Goal: Task Accomplishment & Management: Complete application form

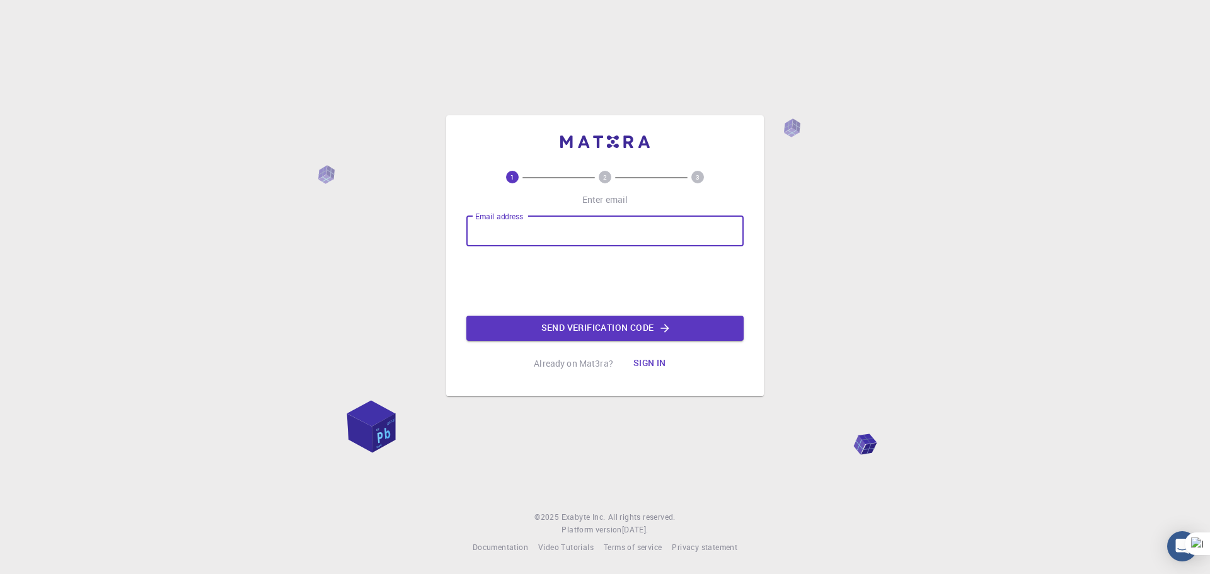
type input "[EMAIL_ADDRESS][DOMAIN_NAME]"
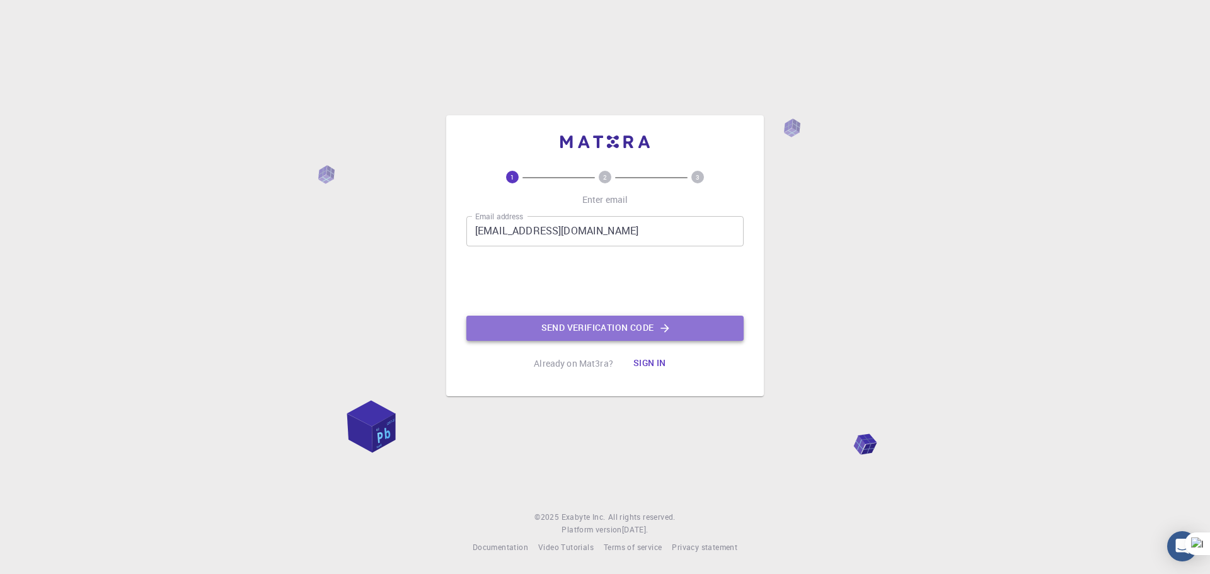
click at [552, 332] on button "Send verification code" at bounding box center [604, 328] width 277 height 25
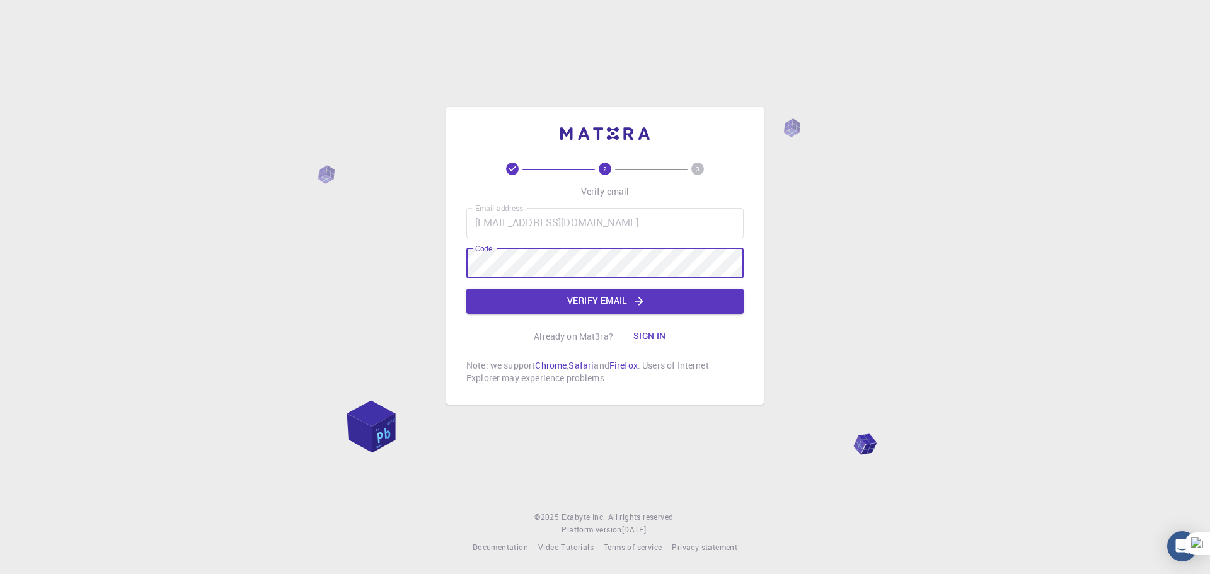
click at [610, 294] on button "Verify email" at bounding box center [604, 301] width 277 height 25
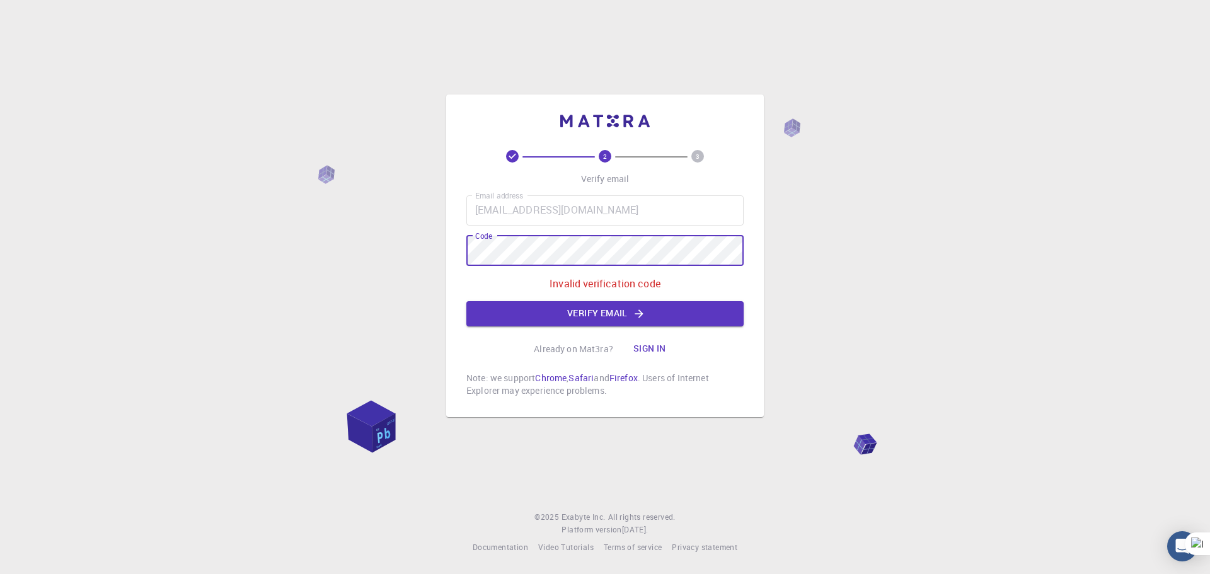
click at [451, 239] on div "2 3 Verify email Email address [EMAIL_ADDRESS][DOMAIN_NAME] Email address Code …" at bounding box center [605, 256] width 318 height 323
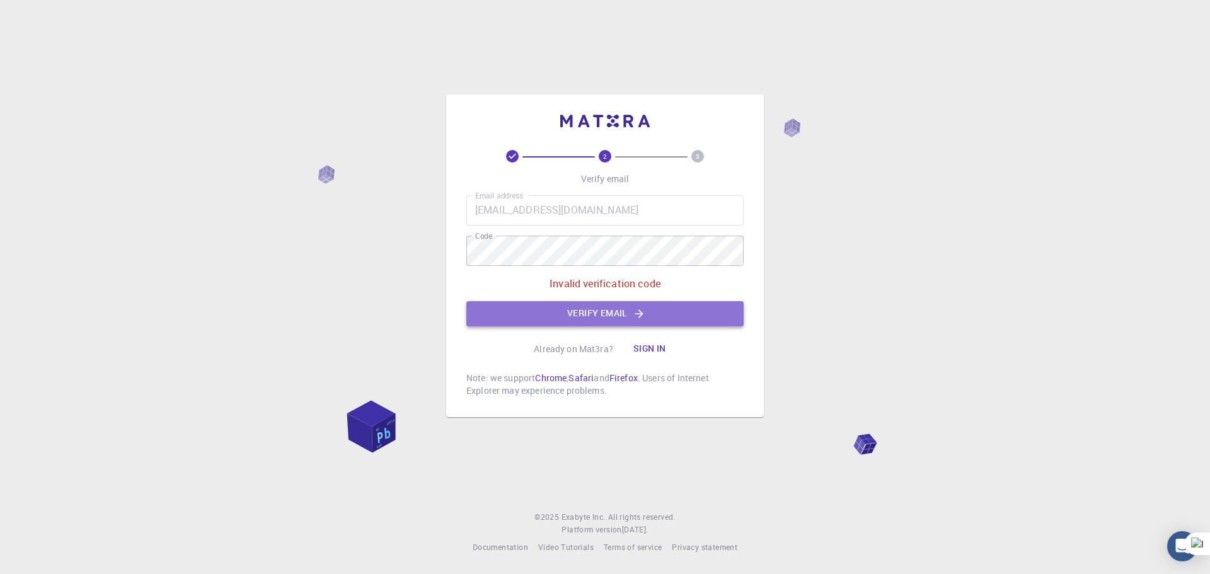
click at [603, 319] on button "Verify email" at bounding box center [604, 313] width 277 height 25
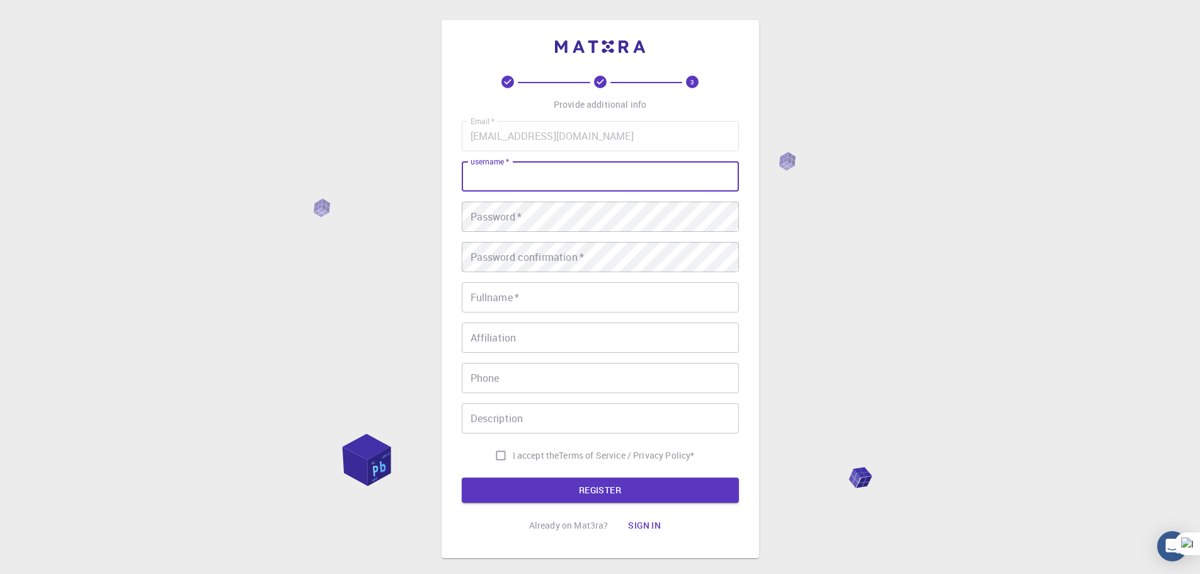
click at [554, 170] on input "username   *" at bounding box center [600, 176] width 277 height 30
type input "REDOUANE HAOUNATI"
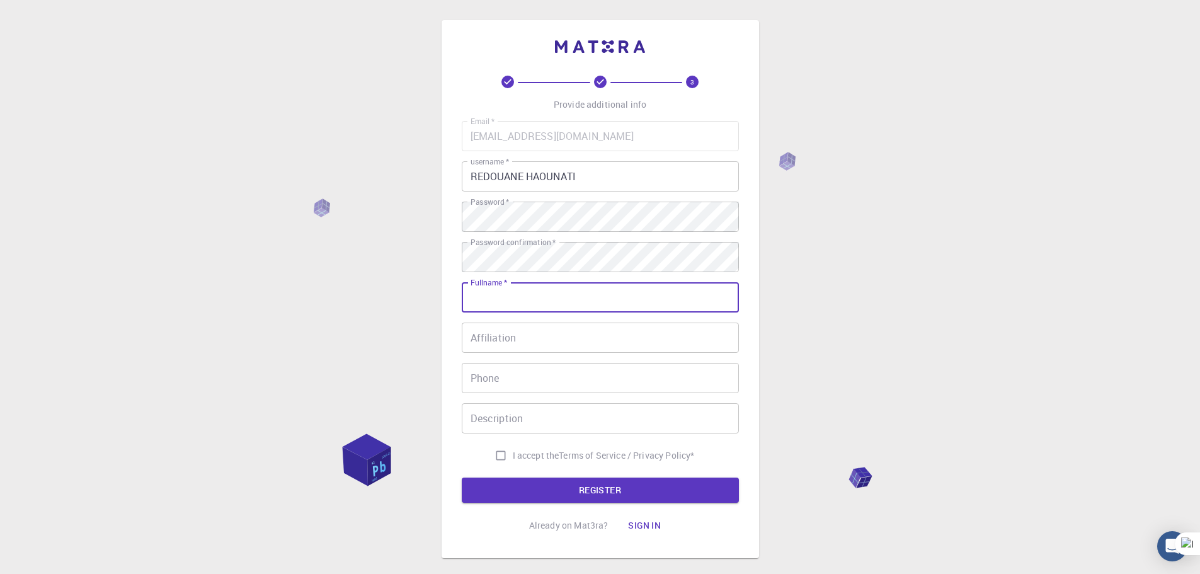
click at [546, 298] on input "Fullname   *" at bounding box center [600, 297] width 277 height 30
type input "REDOUANE"
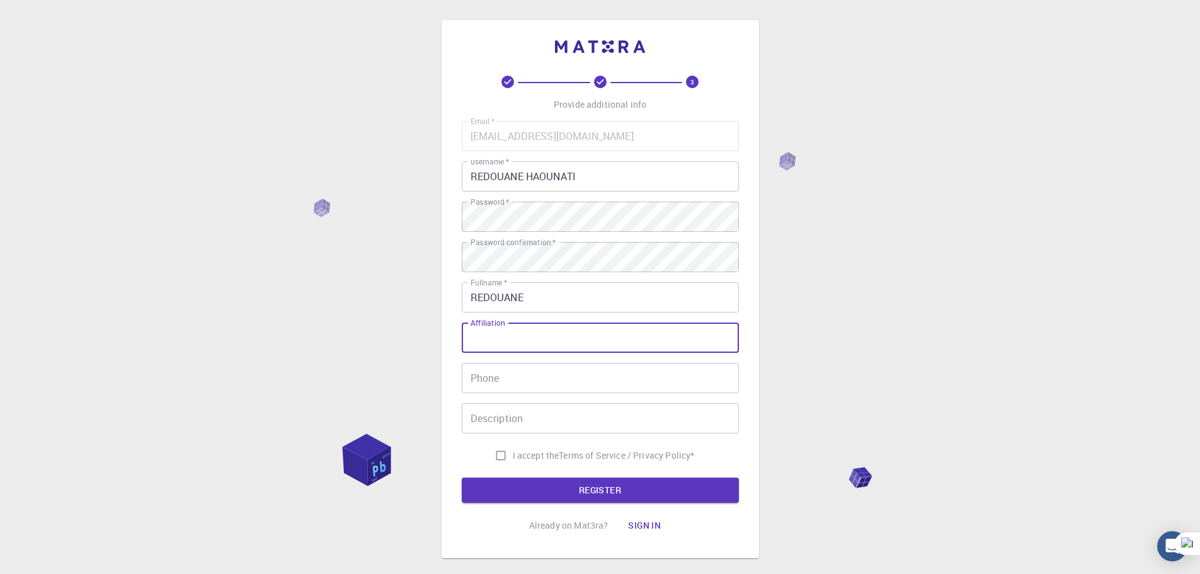
click at [502, 342] on input "Affiliation" at bounding box center [600, 338] width 277 height 30
type input "CBS"
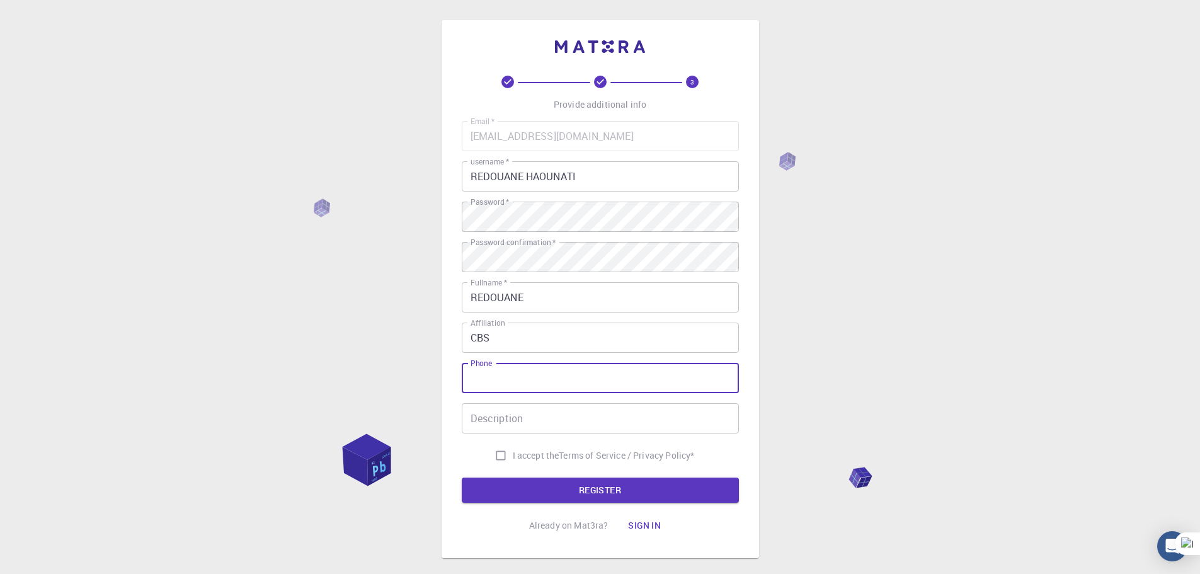
click at [507, 377] on input "Phone" at bounding box center [600, 378] width 277 height 30
type input "0696252272"
drag, startPoint x: 543, startPoint y: 376, endPoint x: 464, endPoint y: 367, distance: 79.9
click at [459, 367] on div "3 Provide additional info Email   * [EMAIL_ADDRESS][DOMAIN_NAME] Email   * user…" at bounding box center [601, 289] width 318 height 538
click at [503, 457] on input "I accept the Terms of Service / Privacy Policy *" at bounding box center [501, 456] width 24 height 24
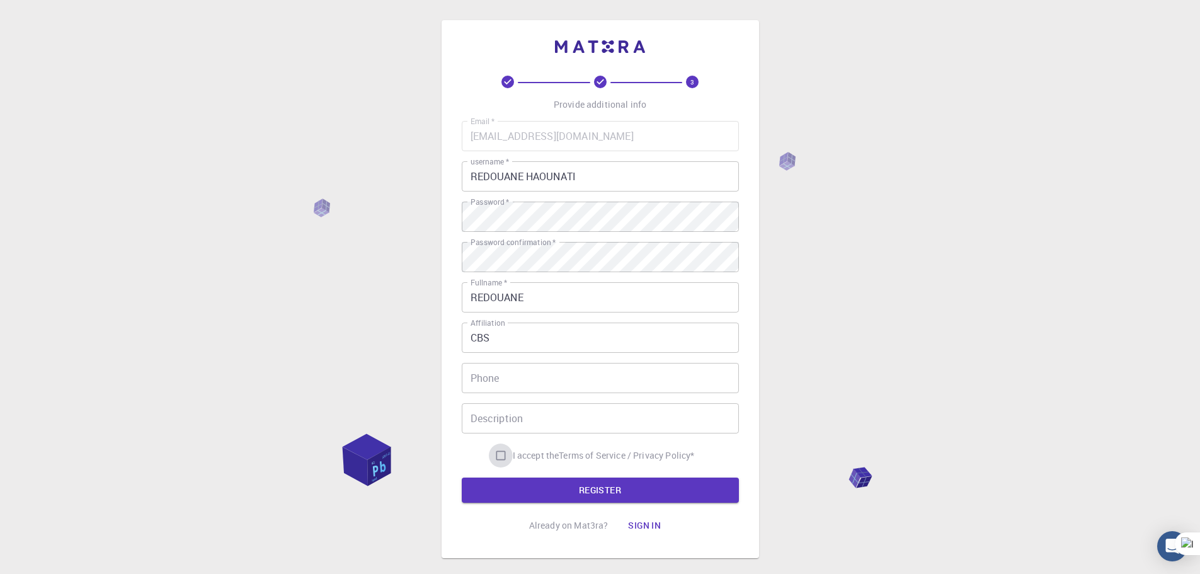
checkbox input "true"
click at [536, 478] on button "REGISTER" at bounding box center [600, 490] width 277 height 25
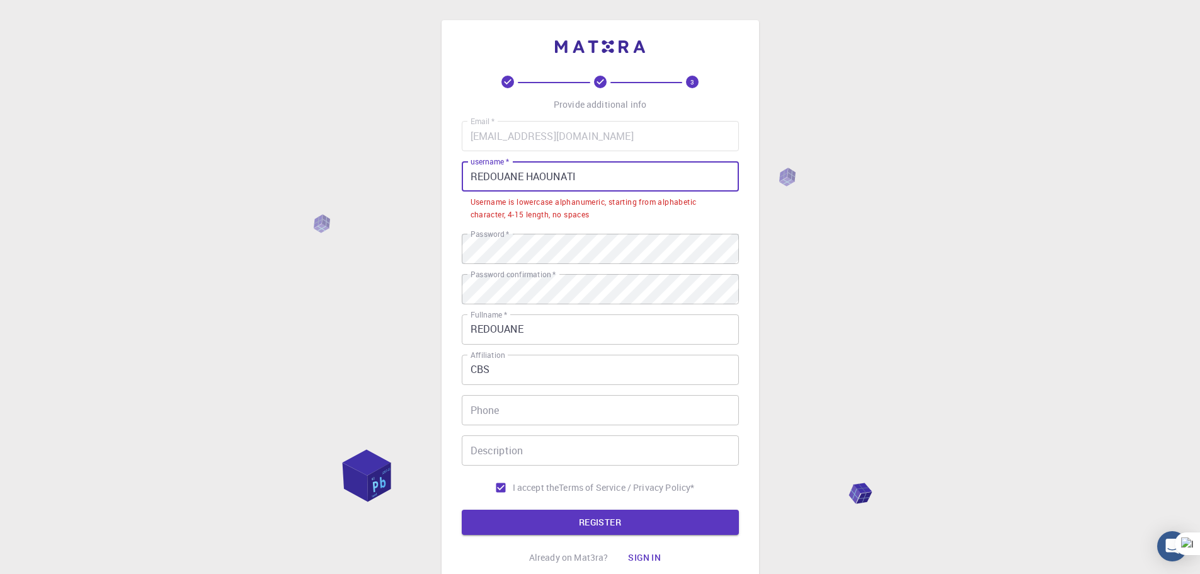
drag, startPoint x: 524, startPoint y: 174, endPoint x: 455, endPoint y: 164, distance: 70.0
click at [456, 178] on div "3 Provide additional info Email   * [EMAIL_ADDRESS][DOMAIN_NAME] Email   * user…" at bounding box center [601, 305] width 318 height 570
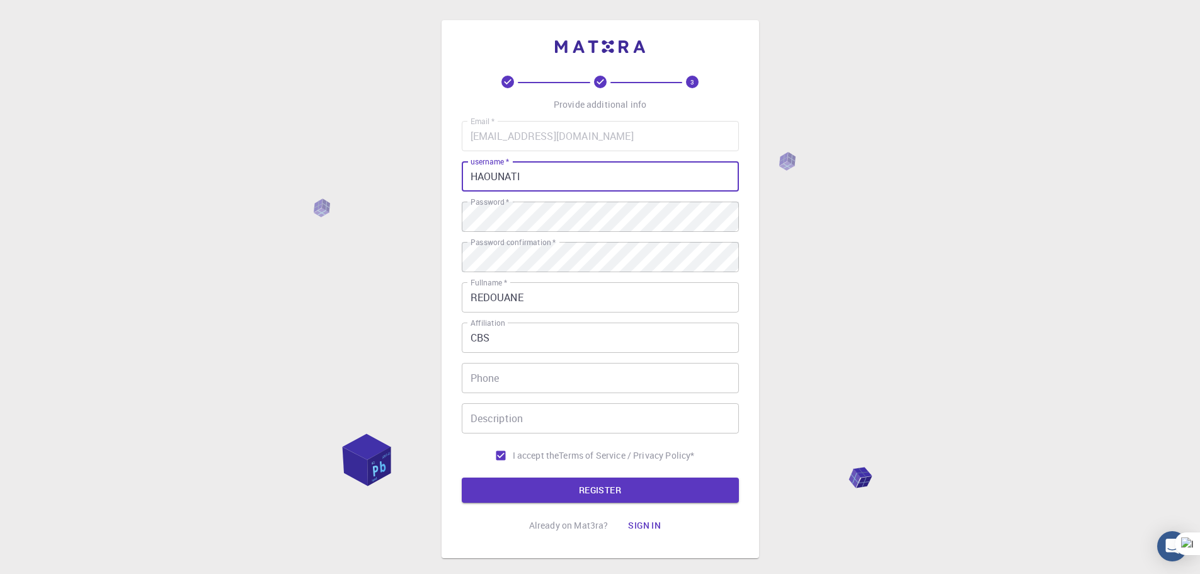
click at [568, 169] on input "HAOUNATI" at bounding box center [600, 176] width 277 height 30
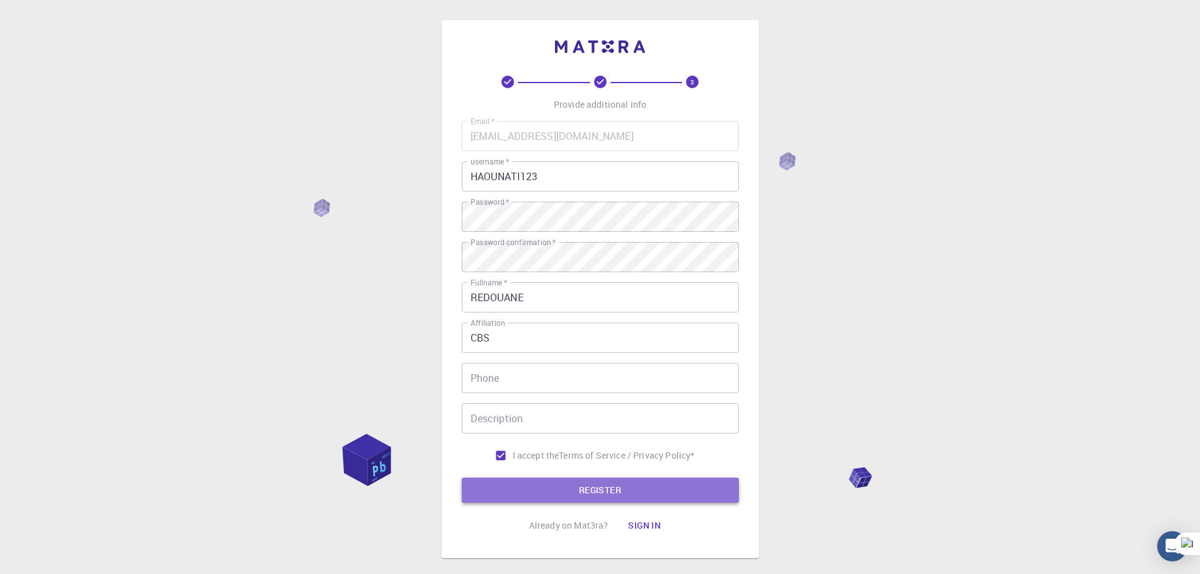
click at [626, 483] on button "REGISTER" at bounding box center [600, 490] width 277 height 25
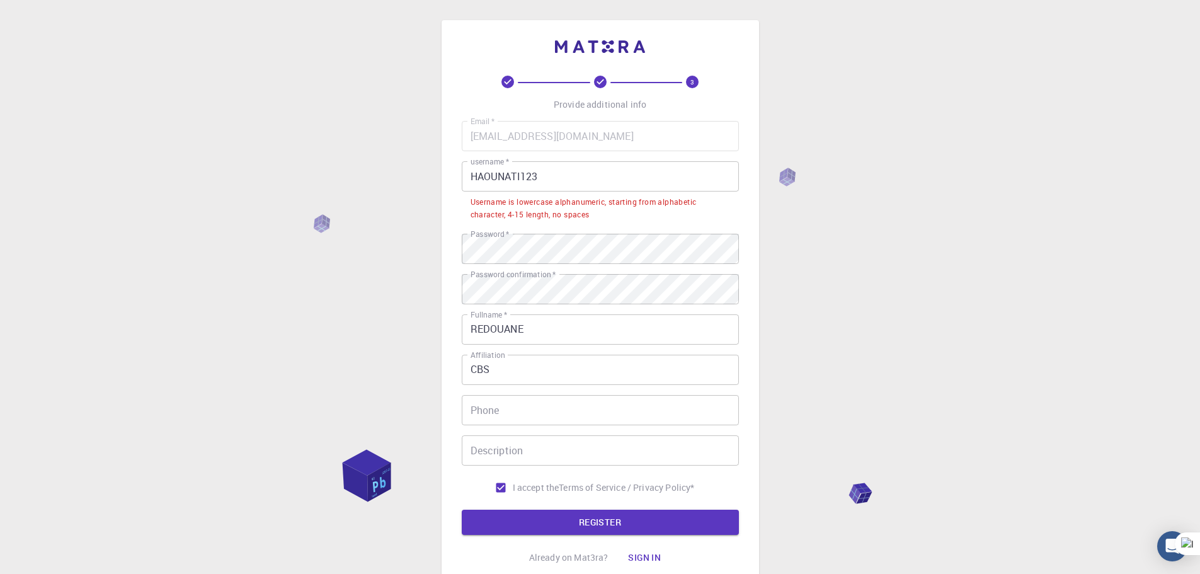
click at [552, 177] on input "HAOUNATI123" at bounding box center [600, 176] width 277 height 30
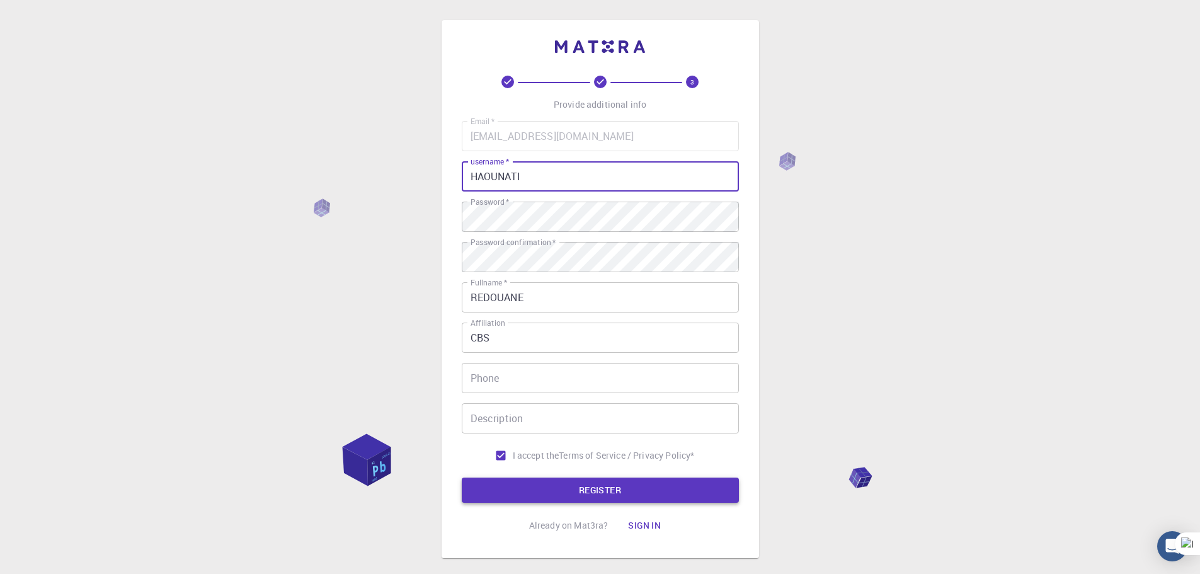
click at [632, 490] on button "REGISTER" at bounding box center [600, 490] width 277 height 25
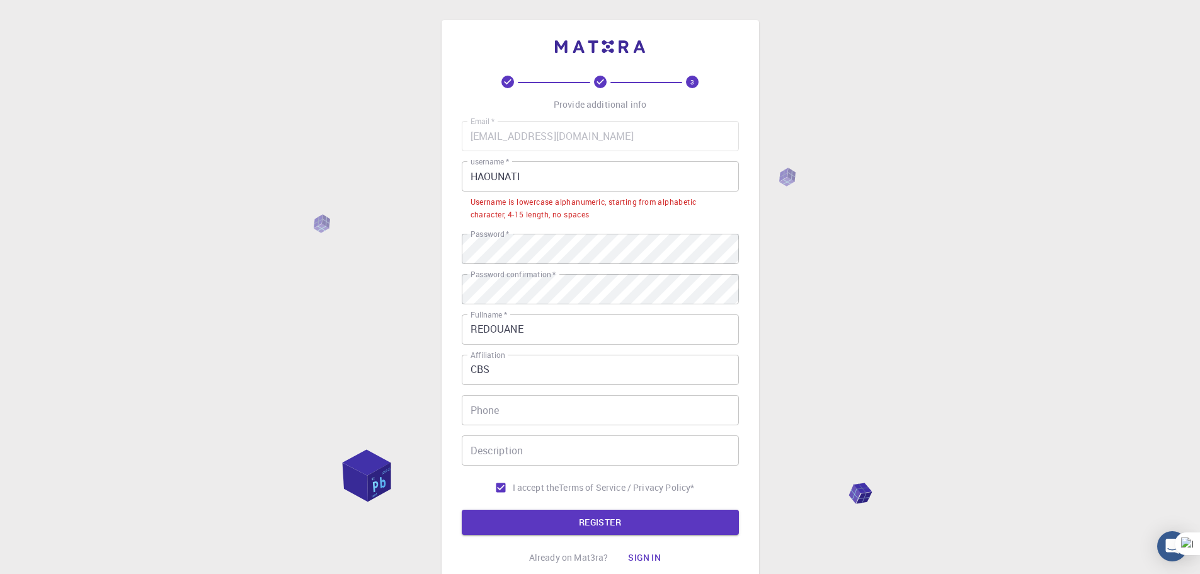
click at [583, 180] on input "HAOUNATI" at bounding box center [600, 176] width 277 height 30
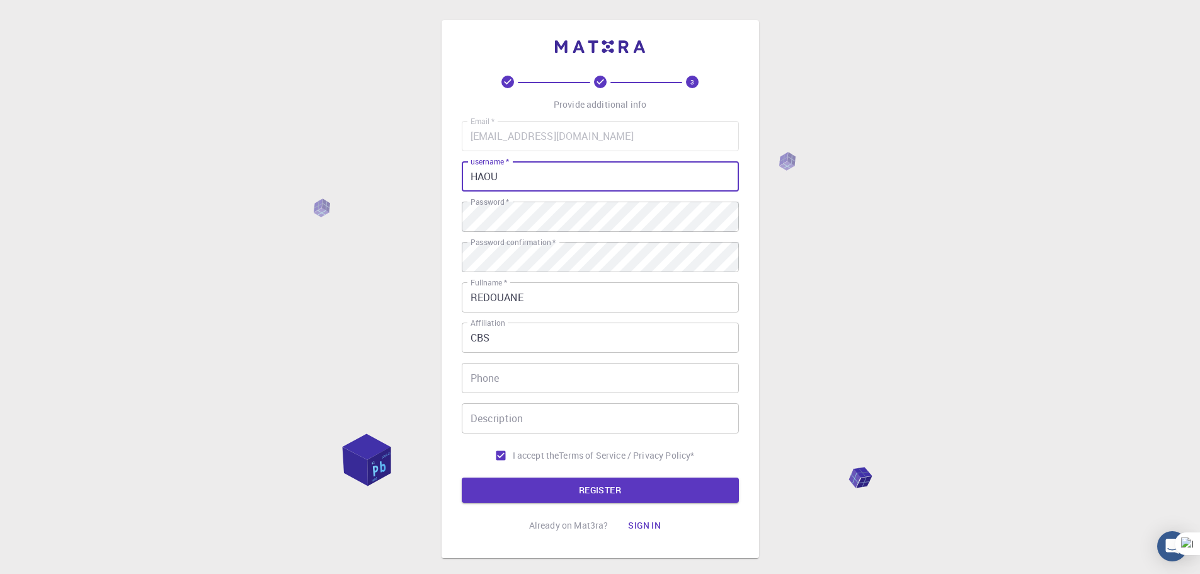
click at [663, 476] on form "Email   * [EMAIL_ADDRESS][DOMAIN_NAME] Email   * username   * HAOU username   *…" at bounding box center [600, 312] width 277 height 382
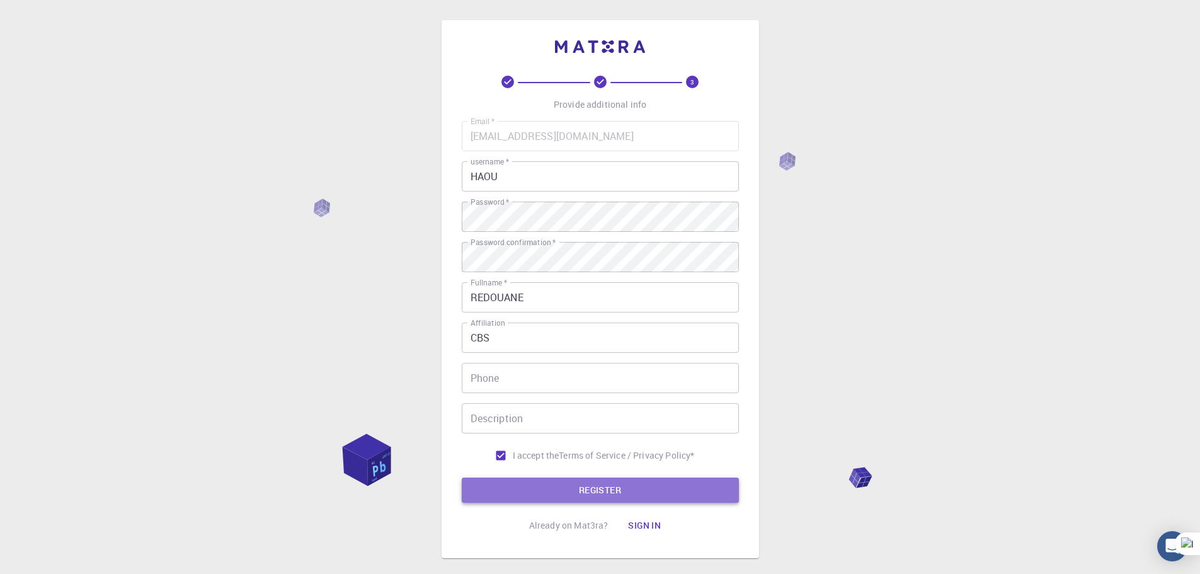
click at [663, 483] on button "REGISTER" at bounding box center [600, 490] width 277 height 25
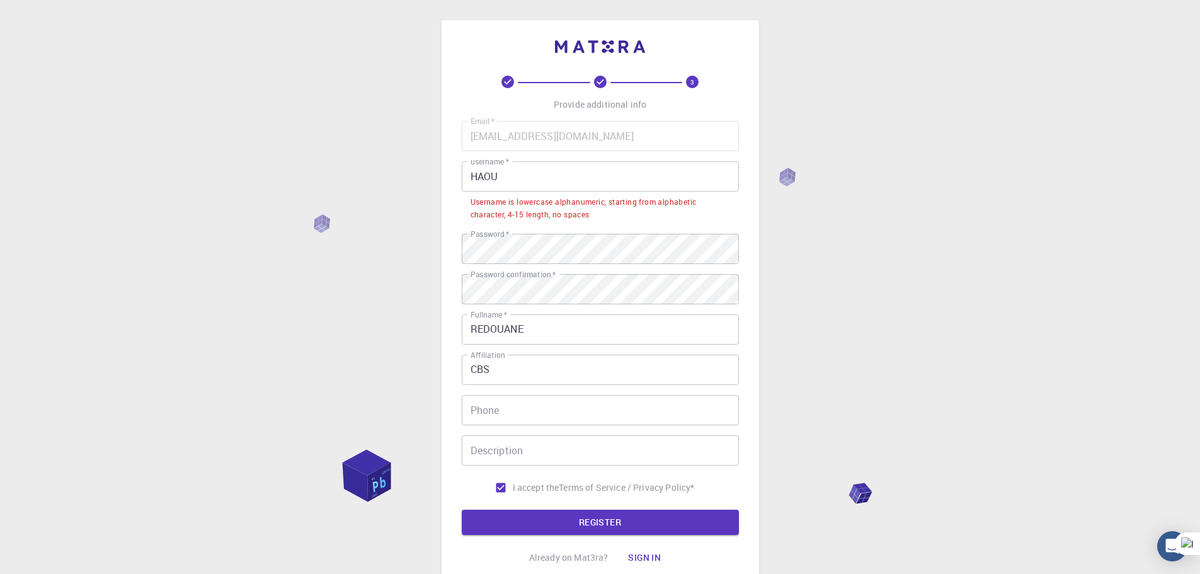
click at [606, 165] on input "HAOU" at bounding box center [600, 176] width 277 height 30
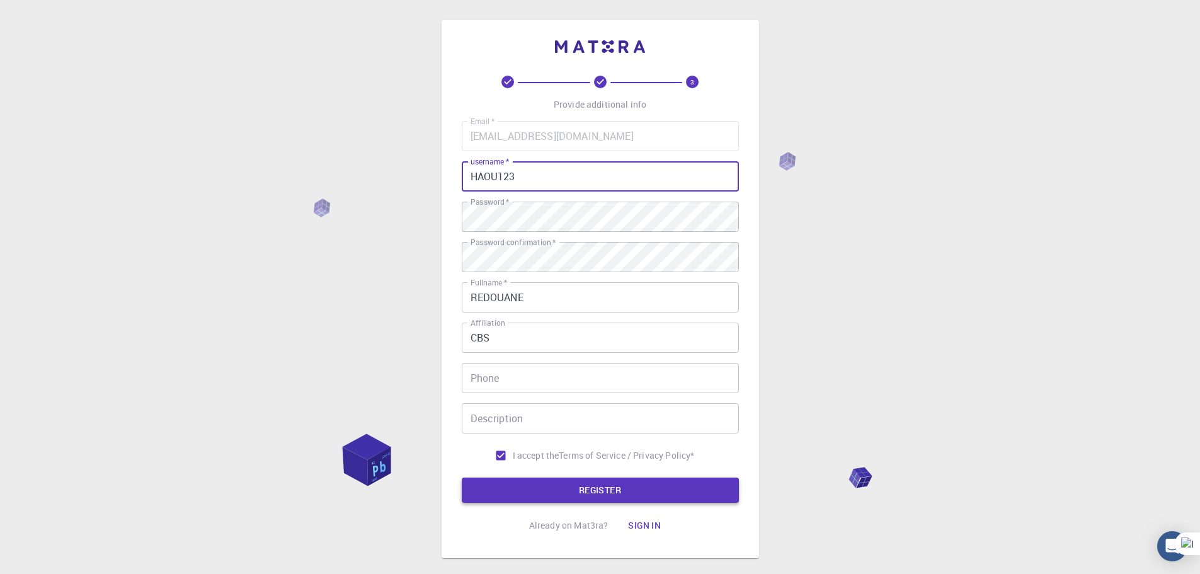
click at [652, 492] on button "REGISTER" at bounding box center [600, 490] width 277 height 25
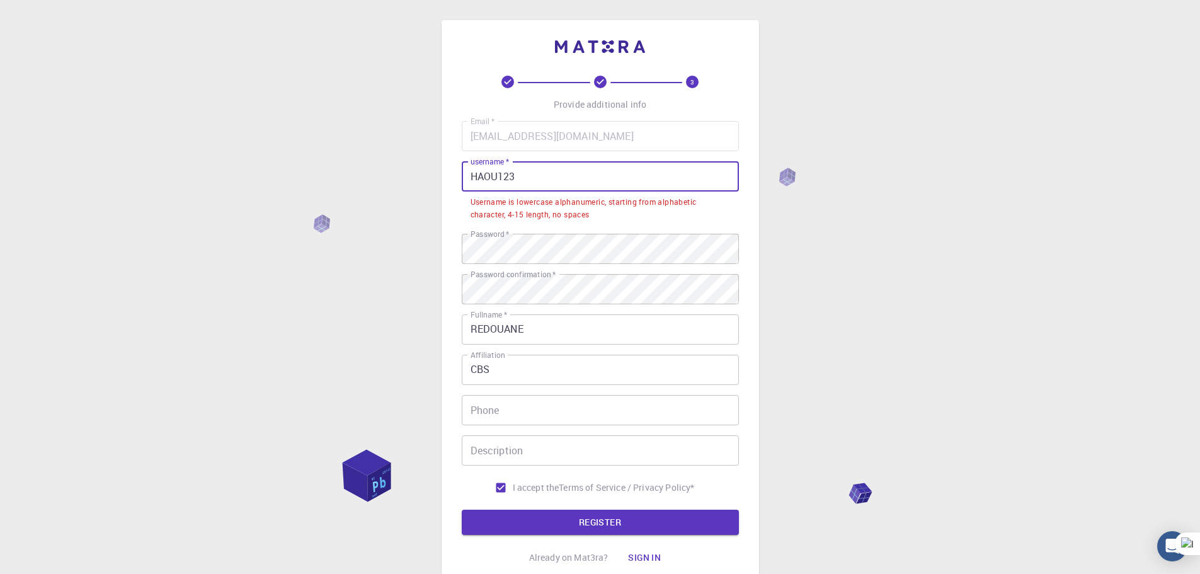
click at [625, 172] on input "HAOU123" at bounding box center [600, 176] width 277 height 30
drag, startPoint x: 531, startPoint y: 168, endPoint x: 422, endPoint y: 166, distance: 109.6
click at [422, 166] on div "3 Provide additional info Email   * [EMAIL_ADDRESS][DOMAIN_NAME] Email   * user…" at bounding box center [600, 337] width 1200 height 674
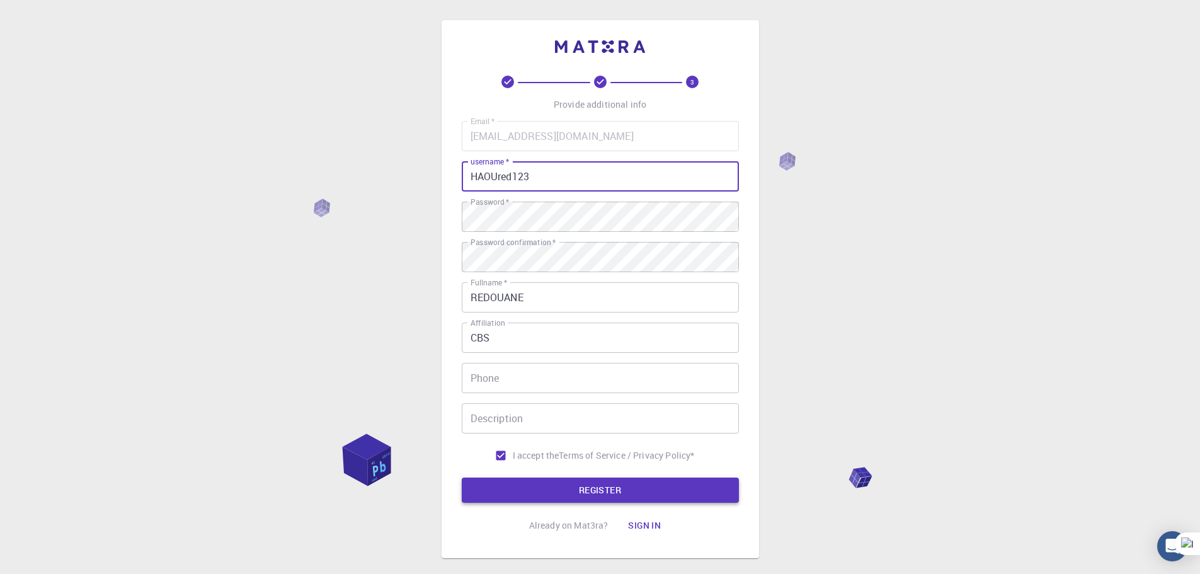
click at [633, 491] on button "REGISTER" at bounding box center [600, 490] width 277 height 25
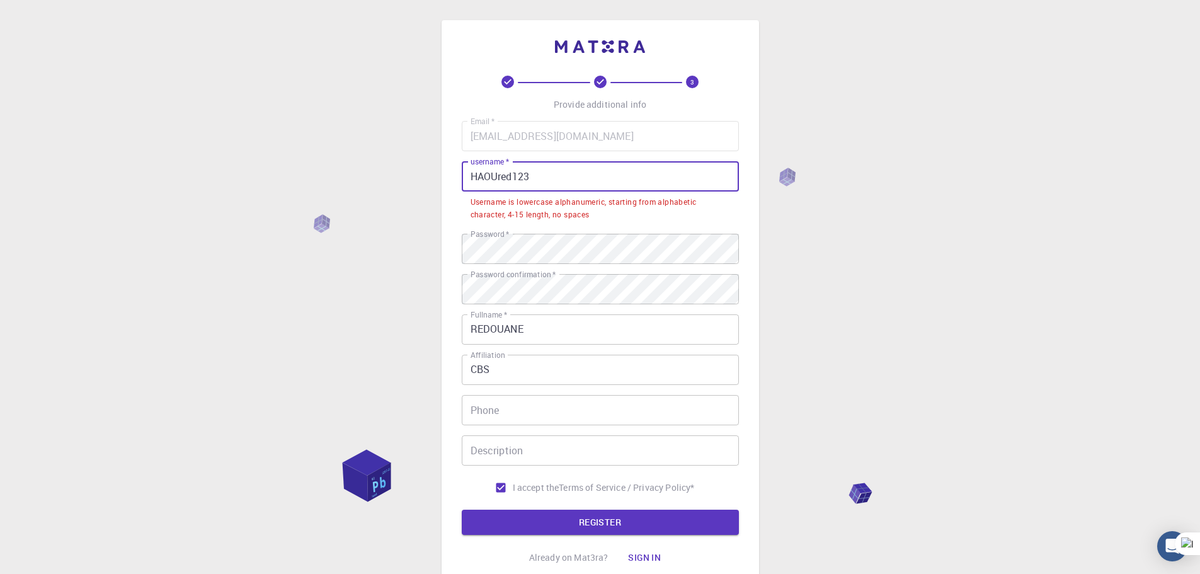
drag, startPoint x: 498, startPoint y: 174, endPoint x: 479, endPoint y: 177, distance: 19.8
click at [479, 177] on input "HAOUred123" at bounding box center [600, 176] width 277 height 30
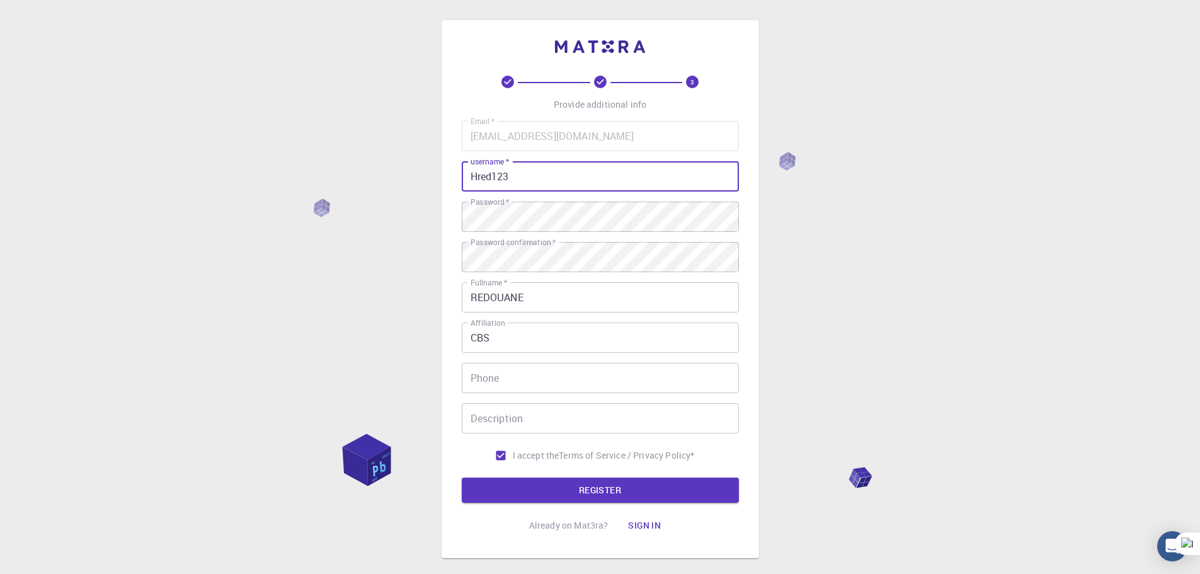
type input "Hred123"
click at [671, 477] on form "Email   * [EMAIL_ADDRESS][DOMAIN_NAME] Email   * username   * Hred123 username …" at bounding box center [600, 312] width 277 height 382
click at [675, 492] on button "REGISTER" at bounding box center [600, 490] width 277 height 25
